Goal: Task Accomplishment & Management: Manage account settings

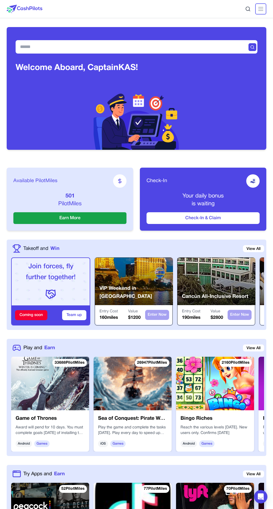
click at [260, 12] on icon at bounding box center [261, 9] width 7 height 7
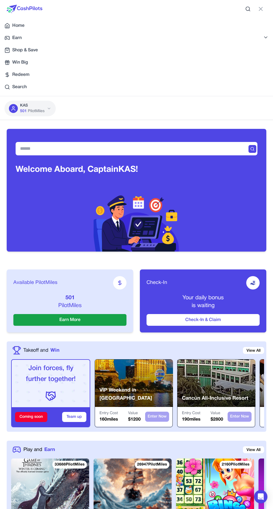
click at [49, 108] on icon at bounding box center [49, 108] width 4 height 4
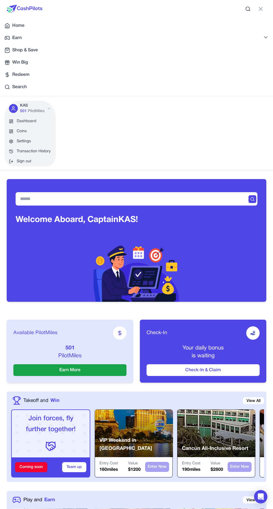
click at [32, 143] on link "Settings" at bounding box center [29, 141] width 51 height 10
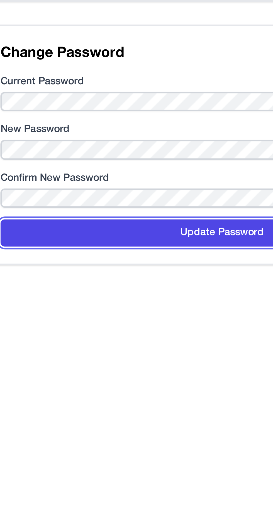
click at [140, 217] on button "Update Password" at bounding box center [136, 214] width 173 height 11
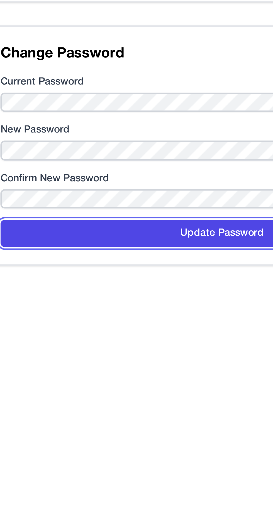
click at [132, 214] on button "Update Password" at bounding box center [136, 215] width 173 height 11
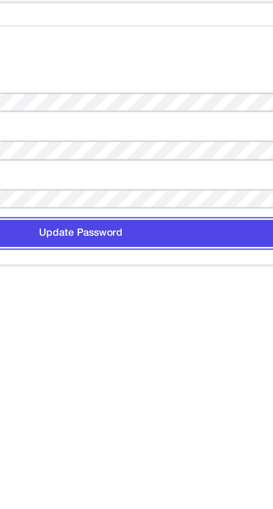
click at [176, 215] on button "Update Password" at bounding box center [136, 215] width 173 height 11
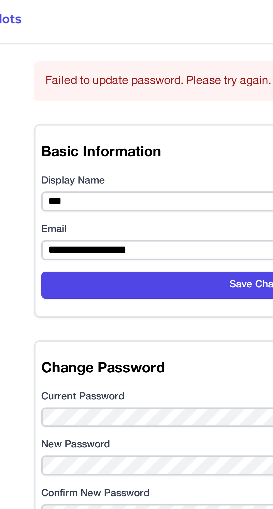
scroll to position [0, 0]
